Goal: Obtain resource: Download file/media

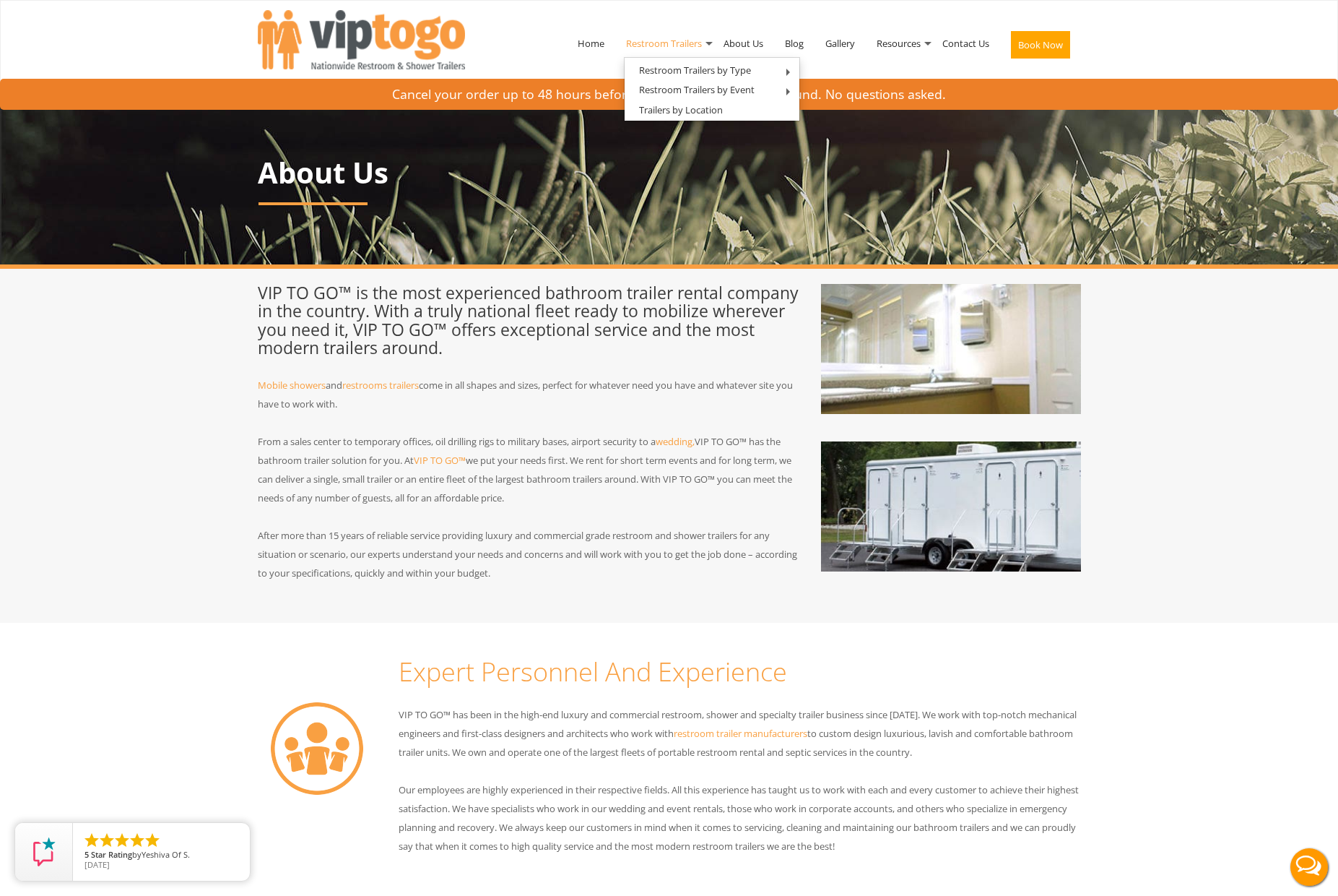
click at [666, 44] on link "Restroom Trailers" at bounding box center [664, 43] width 98 height 75
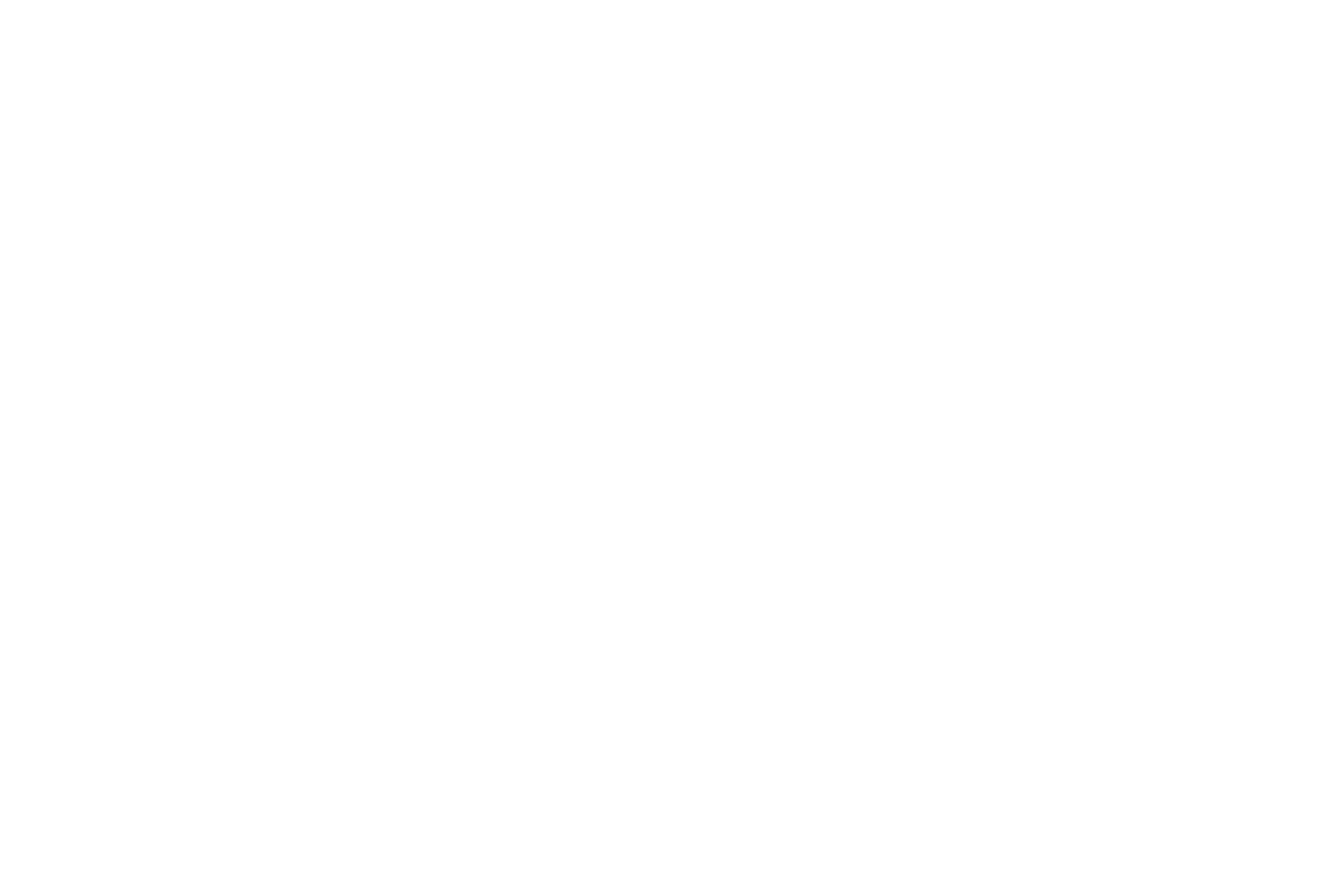
click at [385, 372] on div "Risk-Free Reservation! Free cancellation up to 48 hours before delivery. Book n…" at bounding box center [669, 191] width 1338 height 383
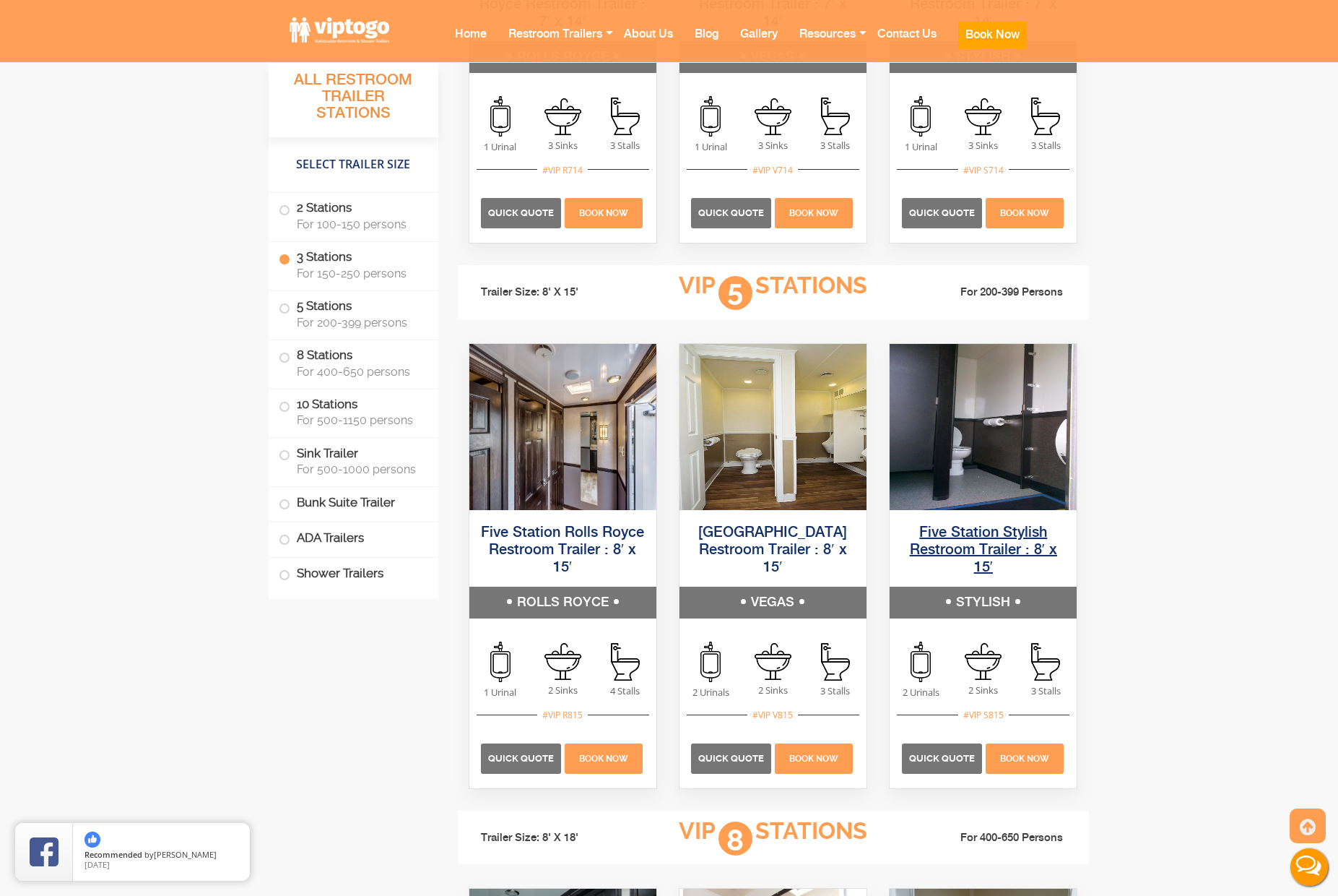
scroll to position [2250, 0]
click at [973, 532] on link "Five Station Stylish Restroom Trailer : 8′ x 15′" at bounding box center [983, 550] width 147 height 50
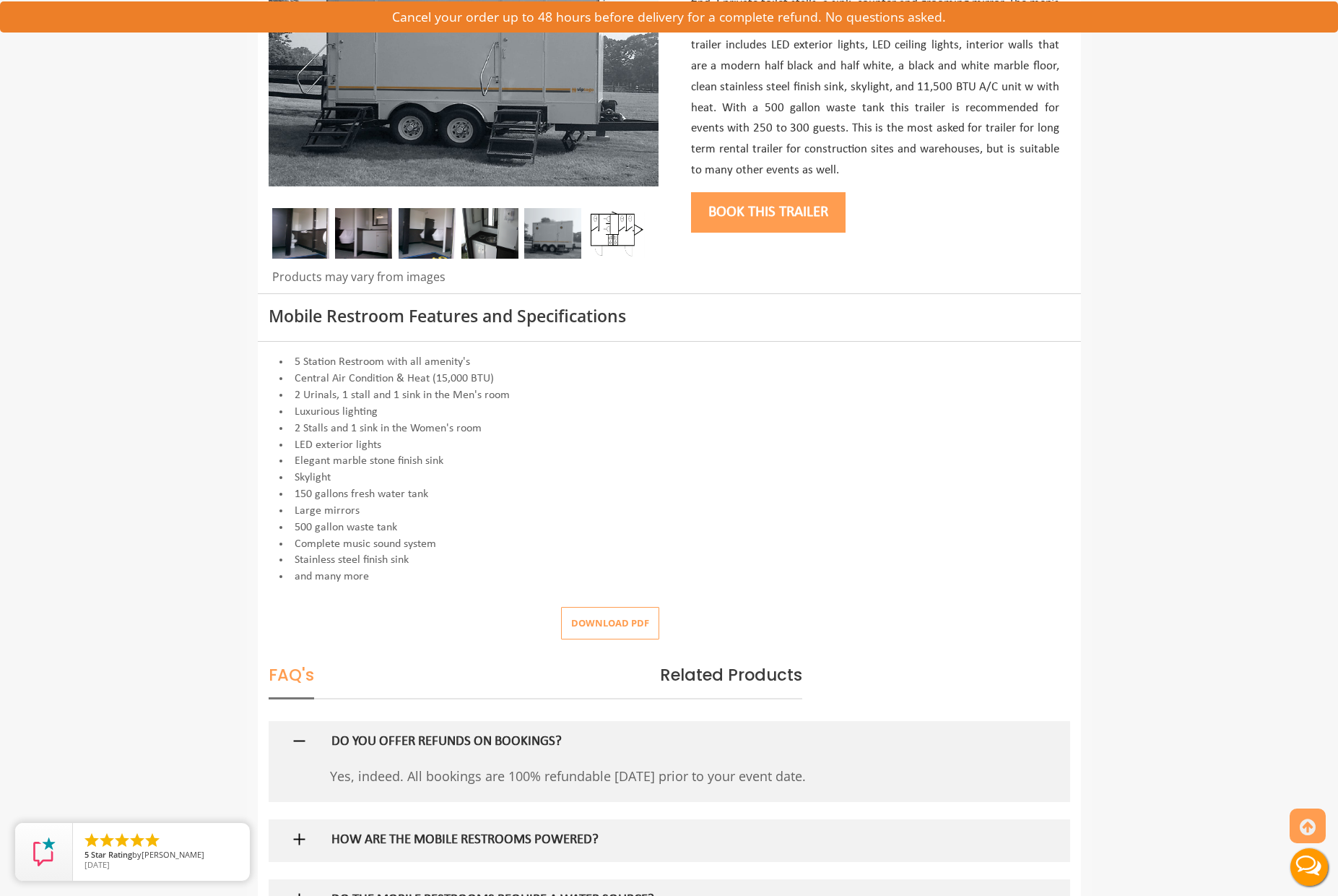
scroll to position [315, 0]
click at [603, 613] on button "Download pdf" at bounding box center [610, 623] width 99 height 33
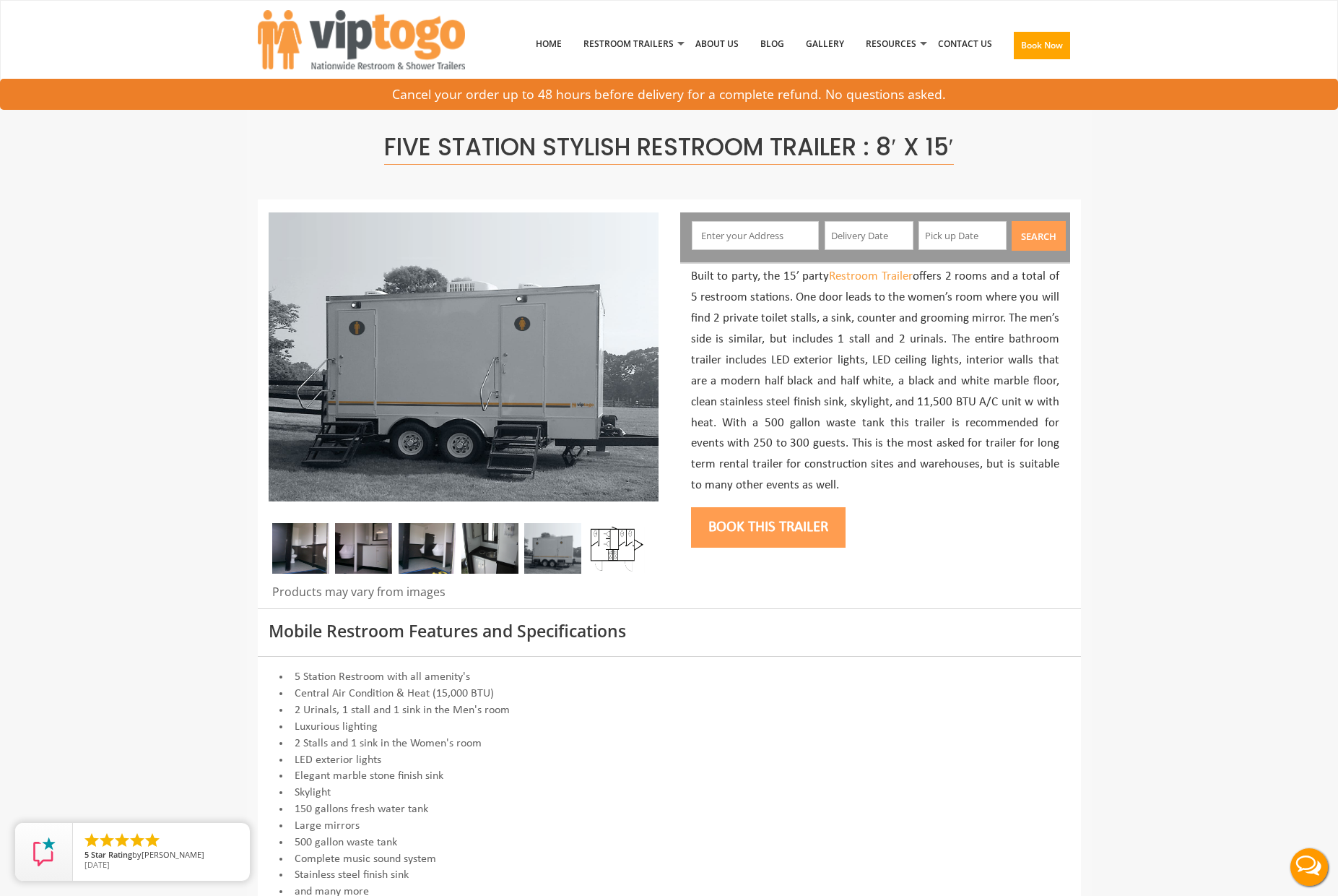
scroll to position [0, 0]
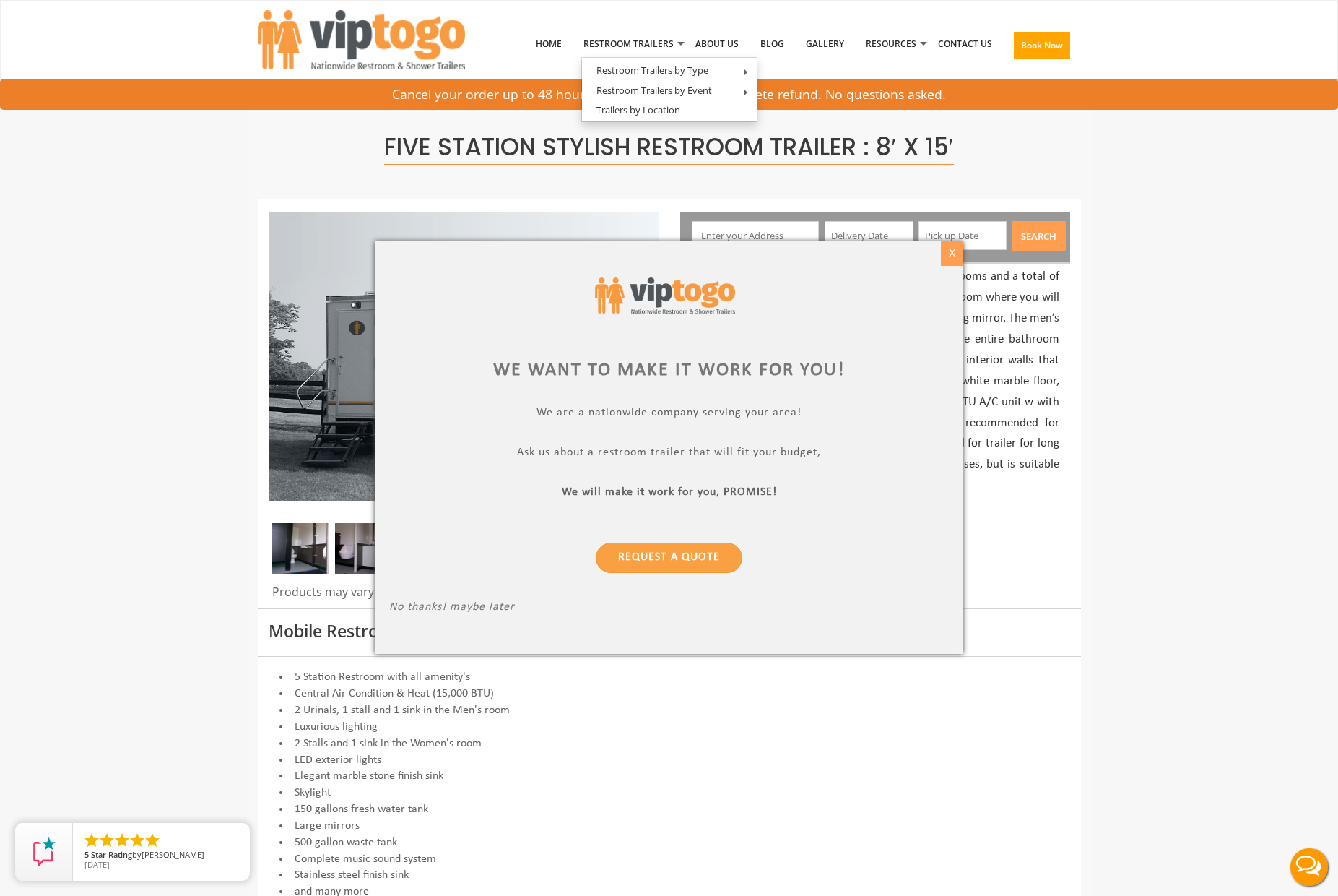
click at [951, 257] on div "X" at bounding box center [952, 253] width 23 height 25
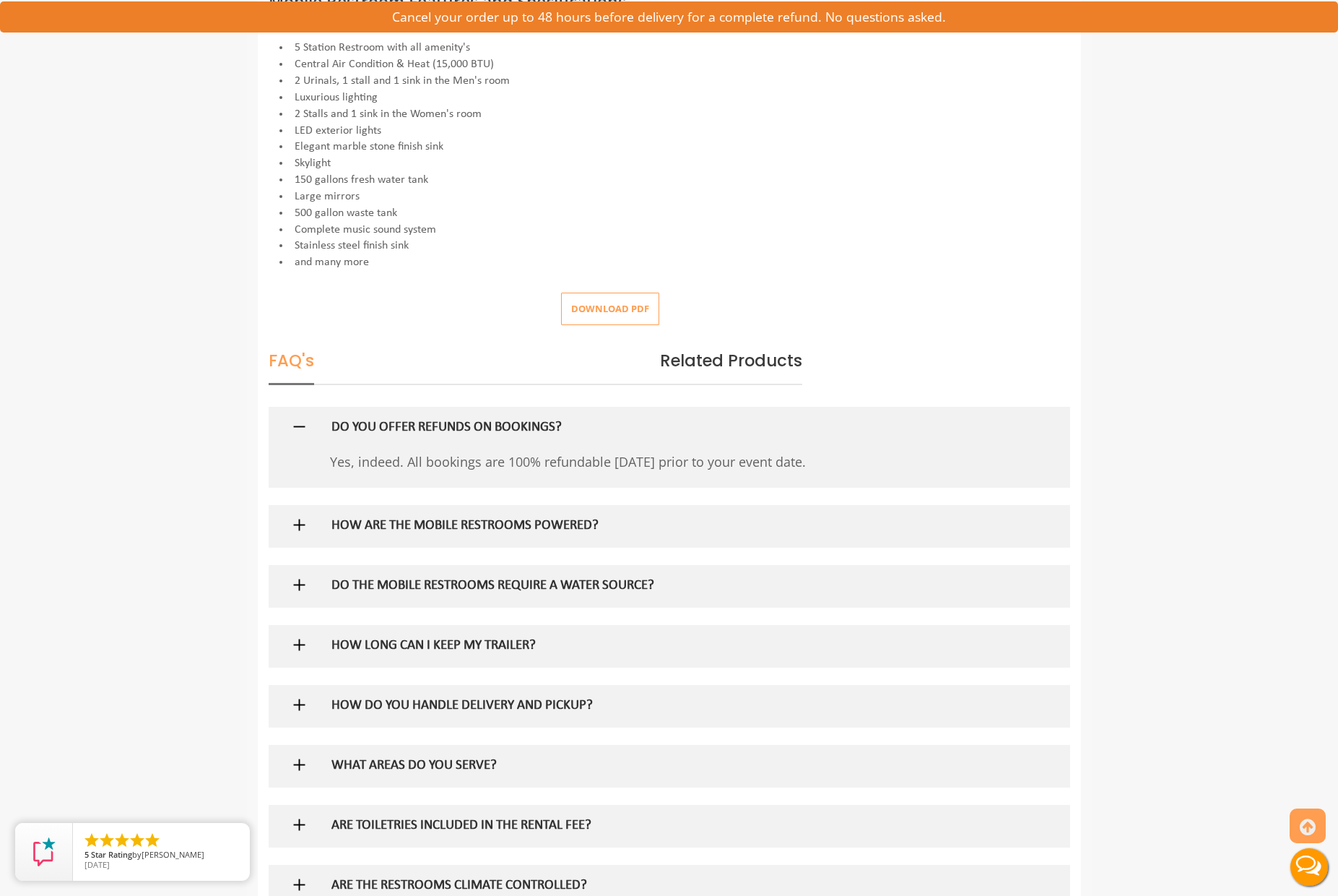
scroll to position [694, 0]
